Goal: Navigation & Orientation: Find specific page/section

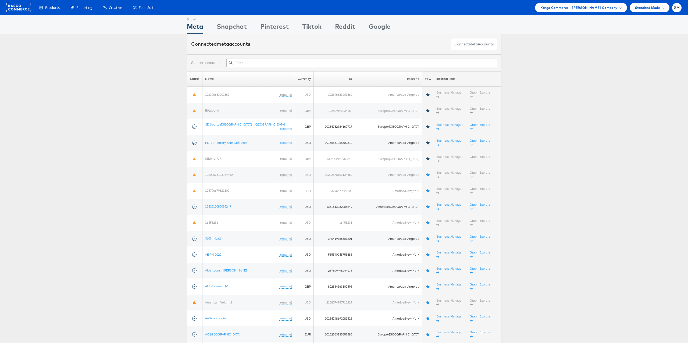
click at [600, 6] on span "Kargo Commerce - Stephen Millea Company" at bounding box center [579, 8] width 77 height 6
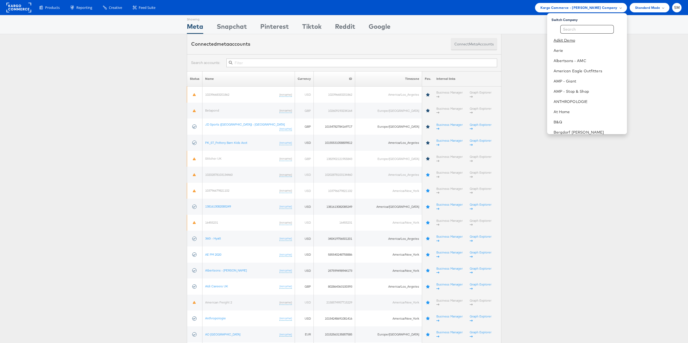
drag, startPoint x: 560, startPoint y: 42, endPoint x: 482, endPoint y: 48, distance: 77.7
click at [560, 42] on link "Adkit Demo" at bounding box center [588, 40] width 69 height 5
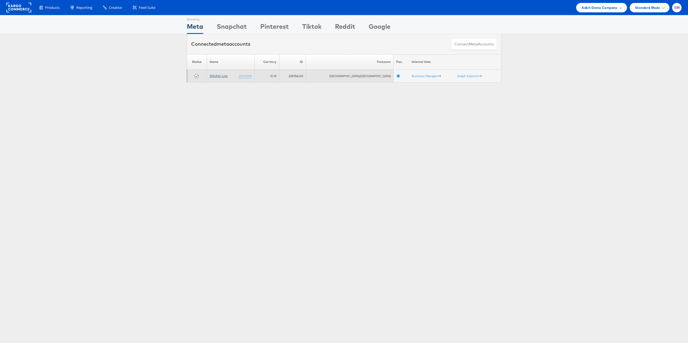
click at [225, 76] on link "Stitcher Live" at bounding box center [219, 76] width 18 height 4
click at [597, 6] on span "Adkit Demo Company" at bounding box center [600, 8] width 36 height 6
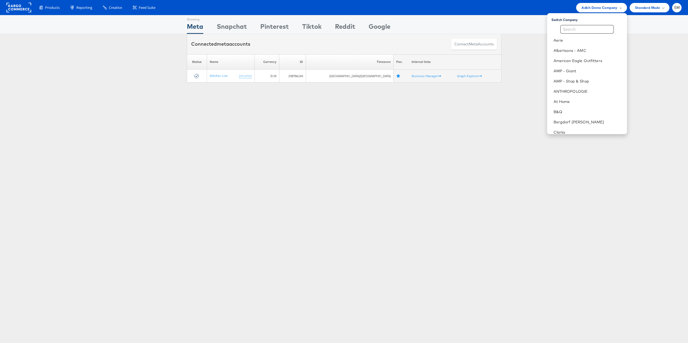
click at [209, 137] on div "Showing Meta Showing Snapchat Showing Pinterest Showing Tiktok Showing Reddit S…" at bounding box center [344, 149] width 688 height 269
